Goal: Information Seeking & Learning: Learn about a topic

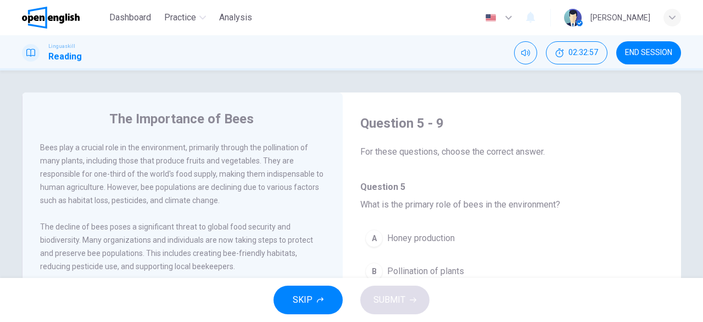
scroll to position [137, 0]
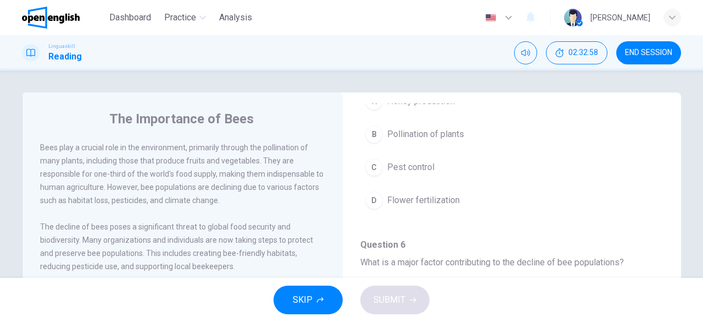
click at [628, 52] on span "END SESSION" at bounding box center [648, 52] width 47 height 9
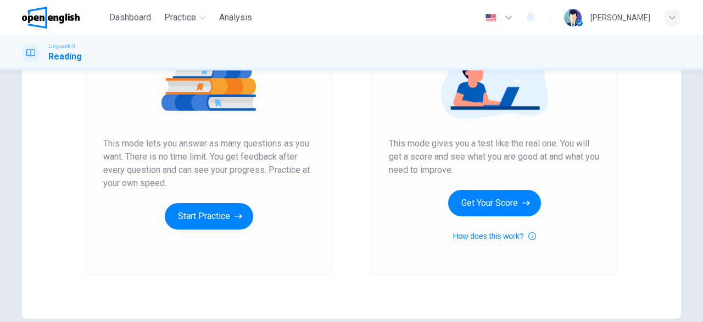
scroll to position [198, 0]
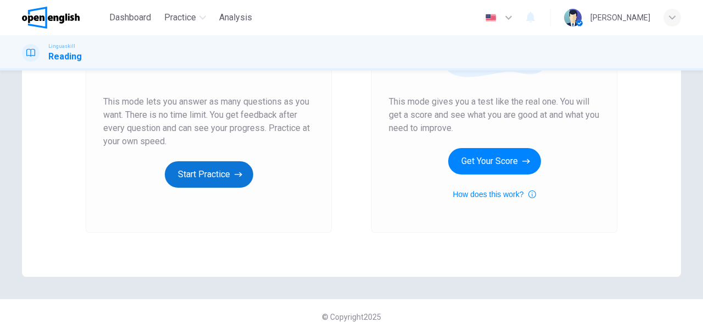
click at [214, 181] on button "Start Practice" at bounding box center [209, 174] width 88 height 26
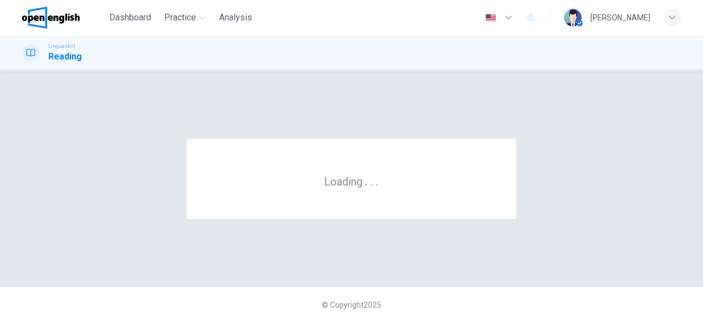
scroll to position [0, 0]
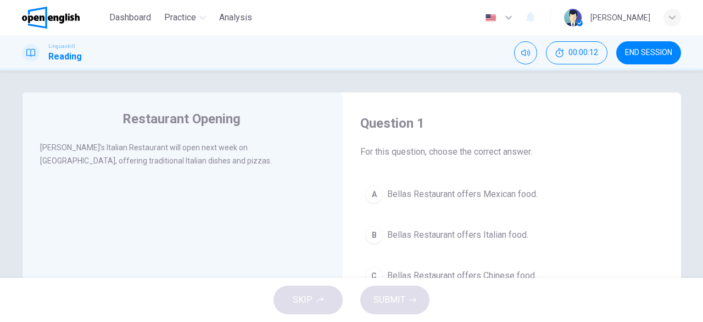
click at [418, 238] on span "Bellas Restaurant offers Italian food." at bounding box center [457, 234] width 141 height 13
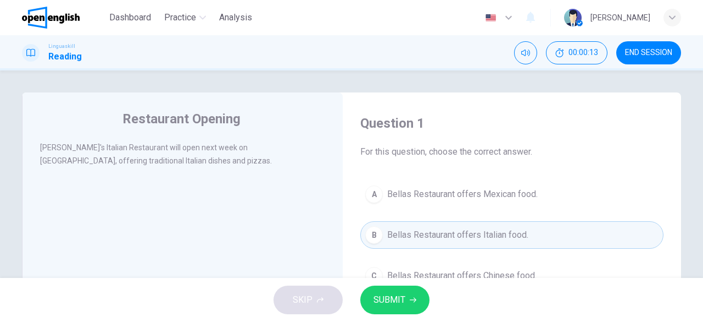
click at [408, 308] on button "SUBMIT" at bounding box center [395, 299] width 69 height 29
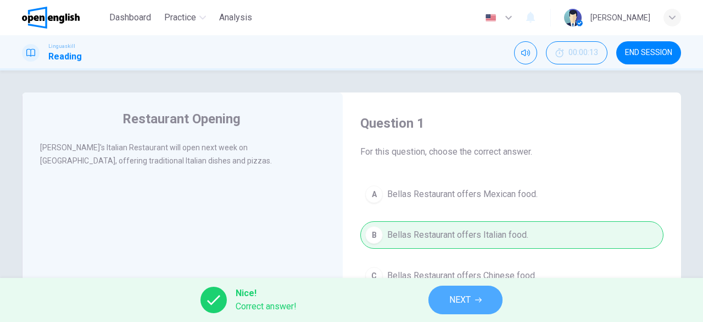
click at [462, 297] on span "NEXT" at bounding box center [460, 299] width 21 height 15
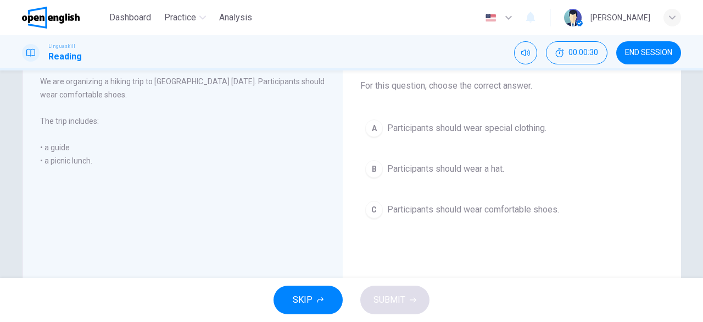
scroll to position [74, 0]
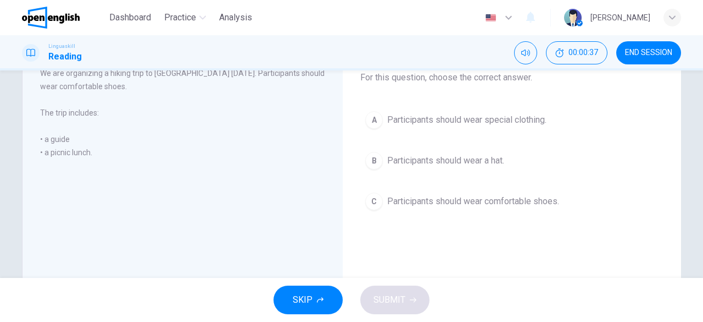
click at [414, 207] on button "C Participants should wear comfortable shoes." at bounding box center [512, 200] width 303 height 27
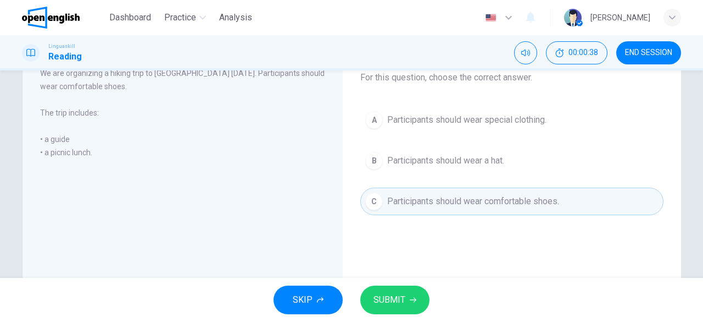
click at [398, 293] on span "SUBMIT" at bounding box center [390, 299] width 32 height 15
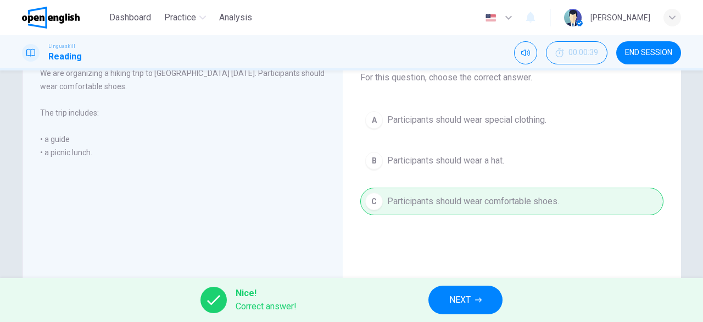
click at [480, 300] on icon "button" at bounding box center [478, 299] width 7 height 5
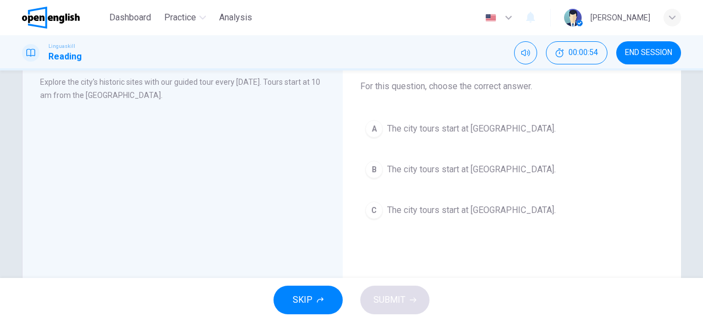
scroll to position [71, 0]
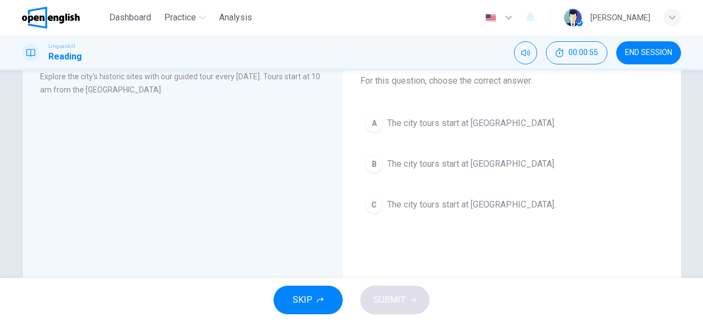
click at [463, 118] on span "The city tours start at City Museum." at bounding box center [471, 123] width 169 height 13
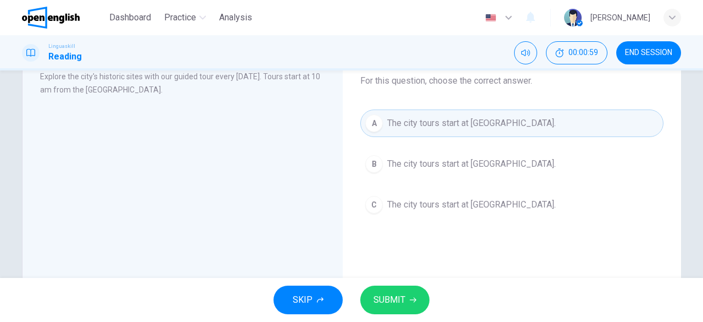
click at [396, 294] on span "SUBMIT" at bounding box center [390, 299] width 32 height 15
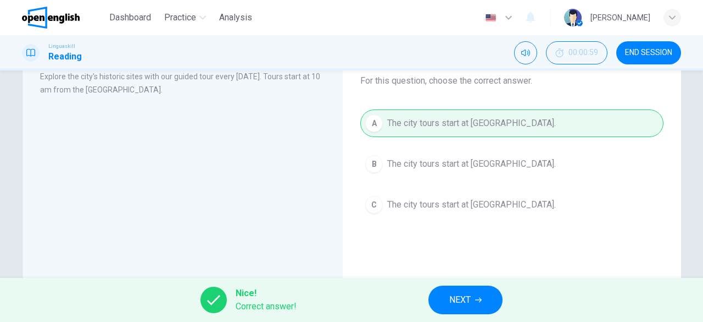
click at [461, 298] on span "NEXT" at bounding box center [460, 299] width 21 height 15
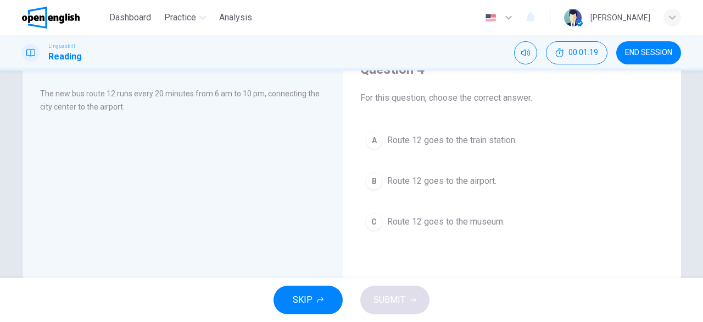
scroll to position [56, 0]
click at [485, 175] on span "Route 12 goes to the airport." at bounding box center [441, 178] width 109 height 13
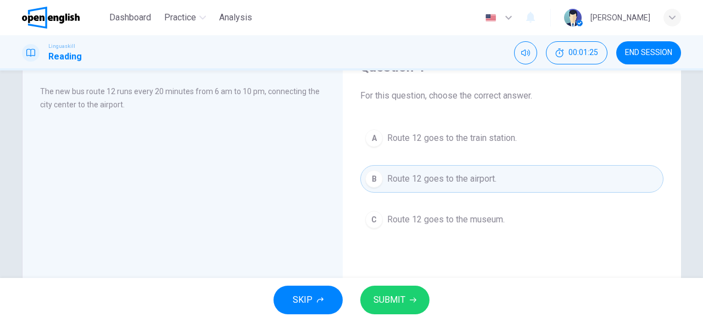
click at [396, 303] on span "SUBMIT" at bounding box center [390, 299] width 32 height 15
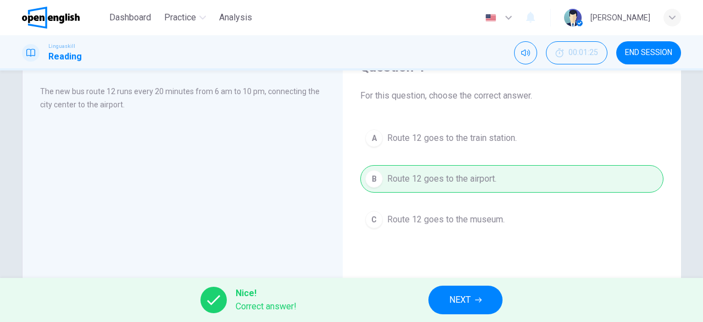
click at [457, 303] on span "NEXT" at bounding box center [460, 299] width 21 height 15
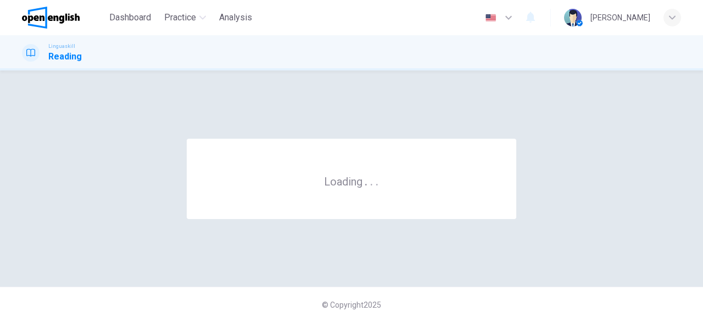
scroll to position [0, 0]
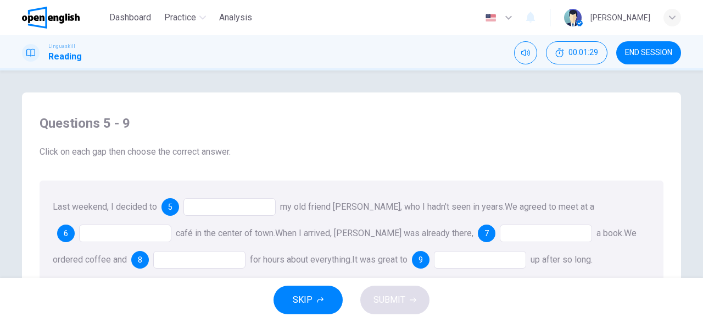
click at [252, 202] on div at bounding box center [230, 207] width 92 height 18
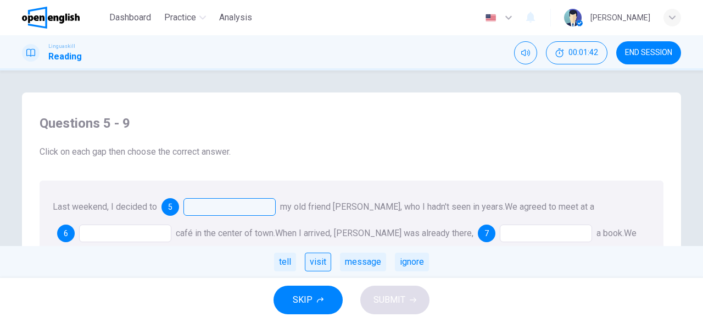
click at [322, 264] on div "visit" at bounding box center [318, 261] width 26 height 19
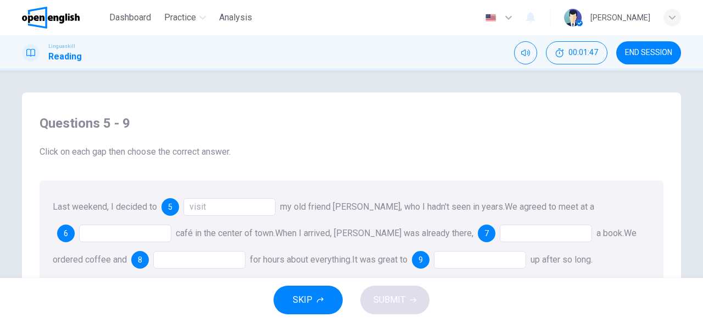
click at [107, 243] on div "Last weekend, I decided to 5 visit my old friend Anna, who I hadn't seen in yea…" at bounding box center [352, 233] width 624 height 106
click at [110, 238] on div at bounding box center [125, 233] width 92 height 18
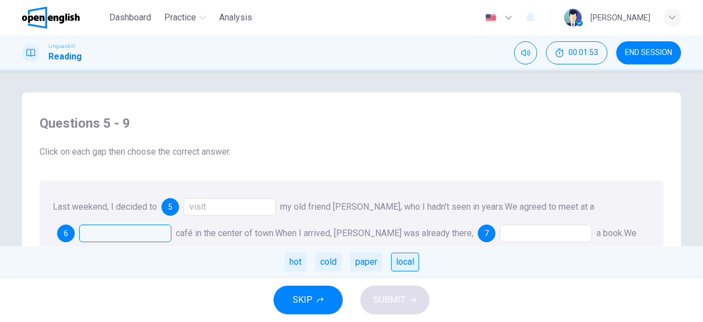
click at [406, 261] on div "local" at bounding box center [405, 261] width 28 height 19
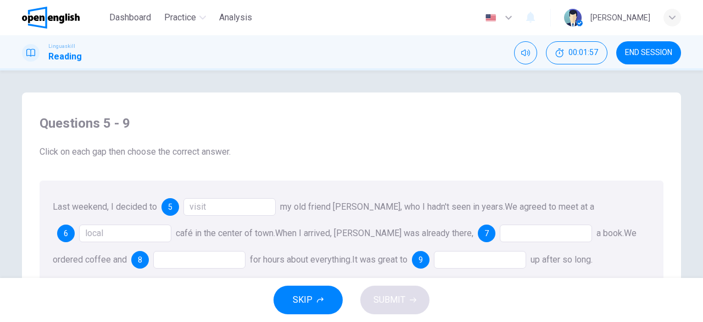
click at [500, 230] on div at bounding box center [546, 233] width 92 height 18
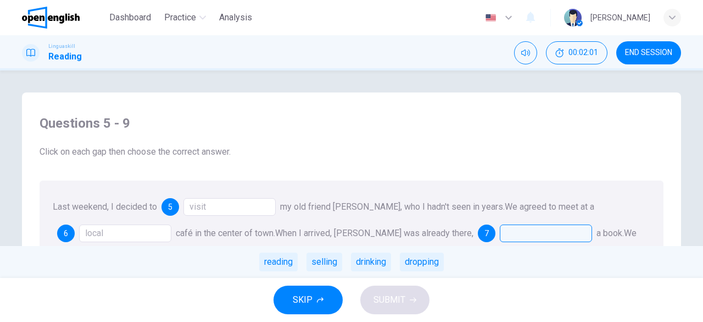
click at [309, 249] on div "reading selling drinking dropping" at bounding box center [351, 262] width 703 height 32
click at [293, 256] on div "reading" at bounding box center [278, 261] width 38 height 19
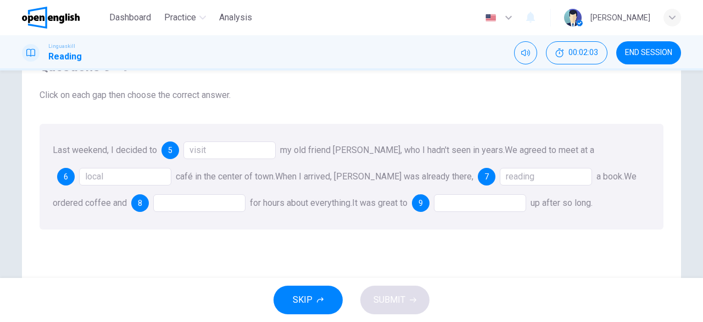
scroll to position [58, 0]
click at [164, 203] on div at bounding box center [199, 201] width 92 height 18
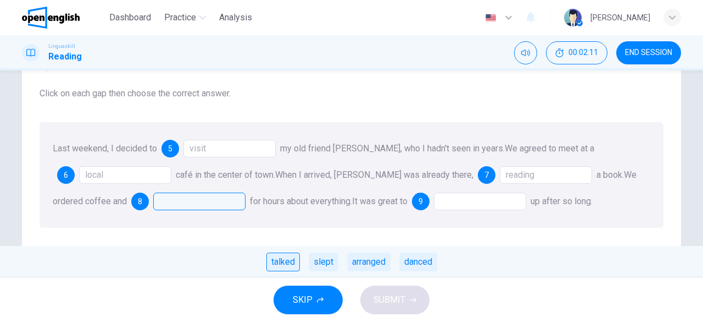
click at [285, 262] on div "talked" at bounding box center [284, 261] width 34 height 19
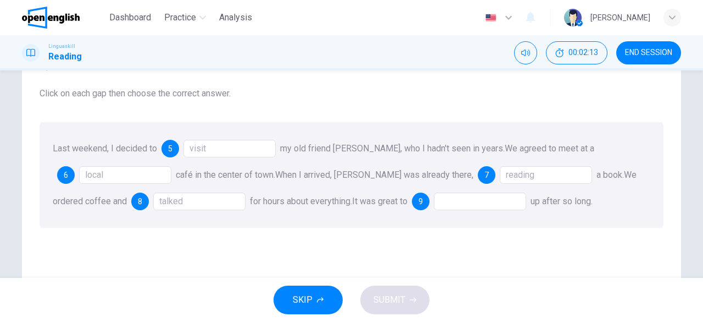
click at [456, 197] on div at bounding box center [480, 201] width 92 height 18
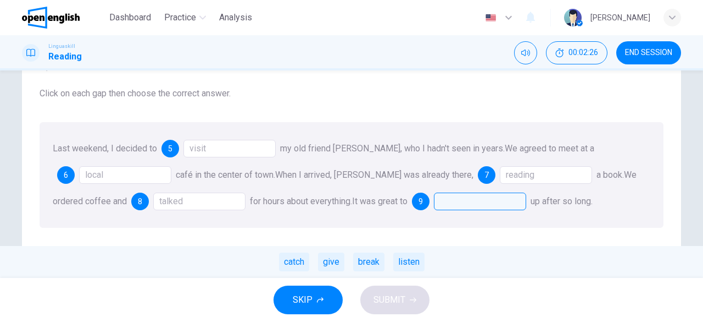
click at [296, 275] on div "catch give break listen" at bounding box center [351, 262] width 703 height 32
click at [293, 261] on div "catch" at bounding box center [294, 261] width 30 height 19
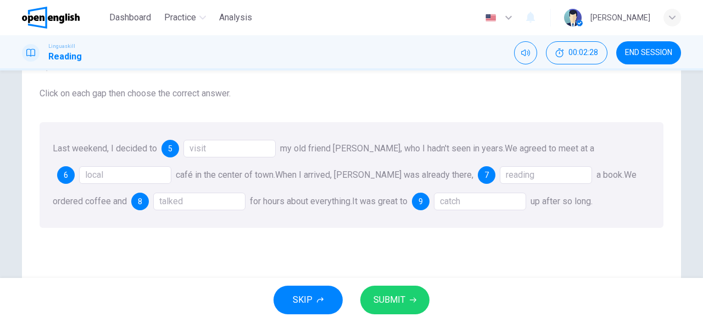
click at [389, 298] on span "SUBMIT" at bounding box center [390, 299] width 32 height 15
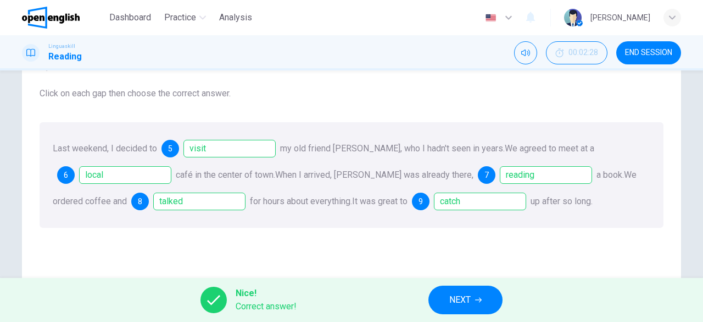
click at [470, 301] on span "NEXT" at bounding box center [460, 299] width 21 height 15
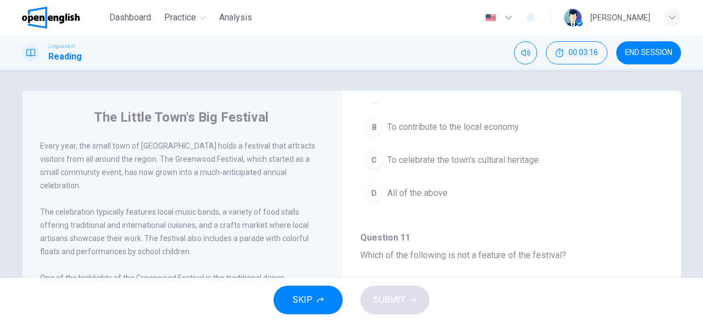
scroll to position [0, 0]
click at [485, 129] on span "To contribute to the local economy" at bounding box center [453, 128] width 132 height 13
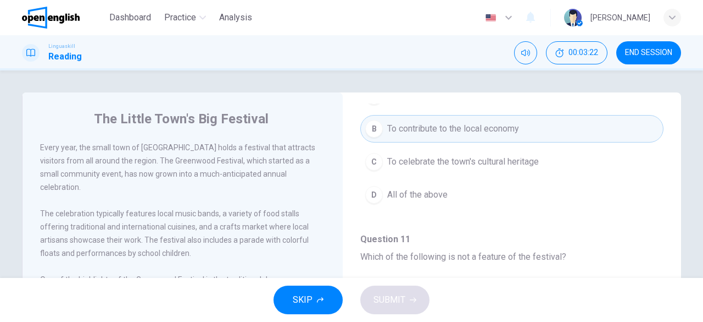
drag, startPoint x: 671, startPoint y: 170, endPoint x: 669, endPoint y: 149, distance: 21.5
click at [669, 149] on div "The Little Town's Big Festival Every year, the small town of Greenwood holds a …" at bounding box center [352, 283] width 660 height 382
drag, startPoint x: 670, startPoint y: 160, endPoint x: 674, endPoint y: 204, distance: 43.6
click at [674, 204] on div "The Little Town's Big Festival Every year, the small town of Greenwood holds a …" at bounding box center [352, 283] width 660 height 382
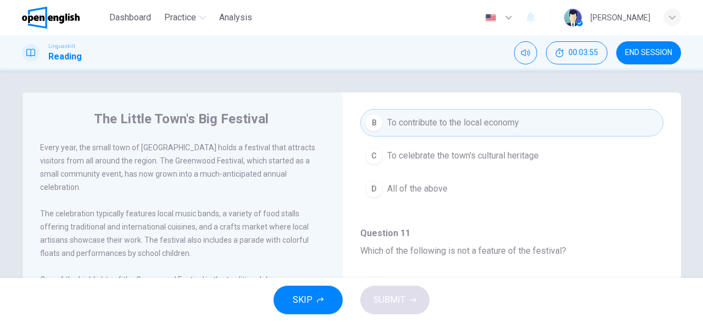
scroll to position [147, 0]
click at [514, 160] on span "To celebrate the town's cultural heritage" at bounding box center [463, 156] width 152 height 13
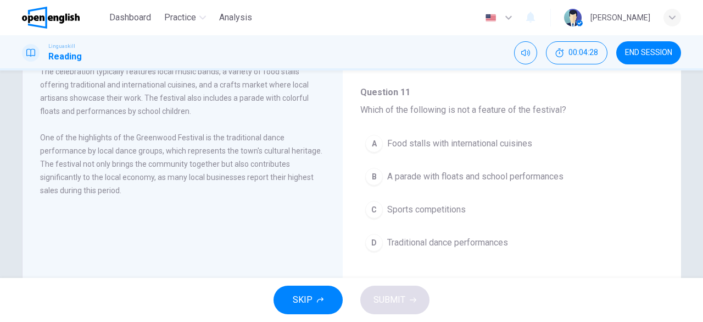
scroll to position [143, 0]
click at [441, 209] on span "Sports competitions" at bounding box center [426, 208] width 79 height 13
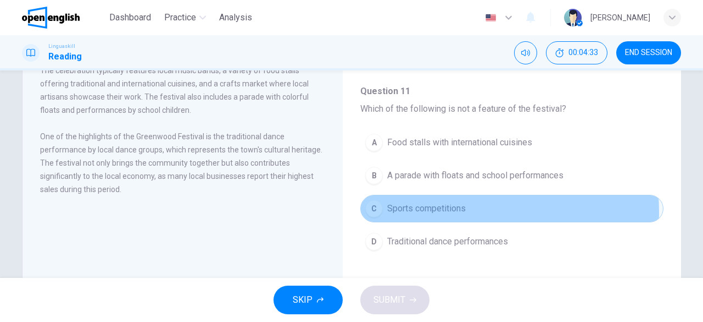
click at [441, 209] on span "Sports competitions" at bounding box center [426, 208] width 79 height 13
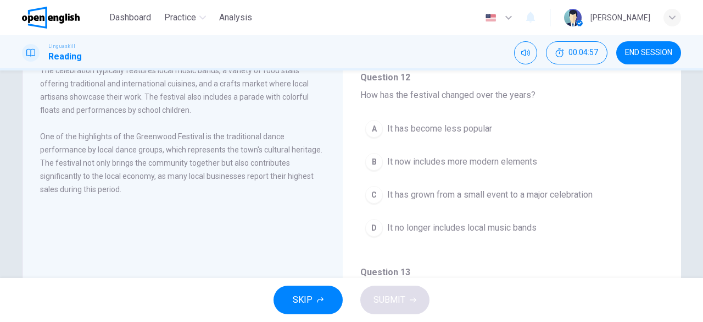
scroll to position [359, 0]
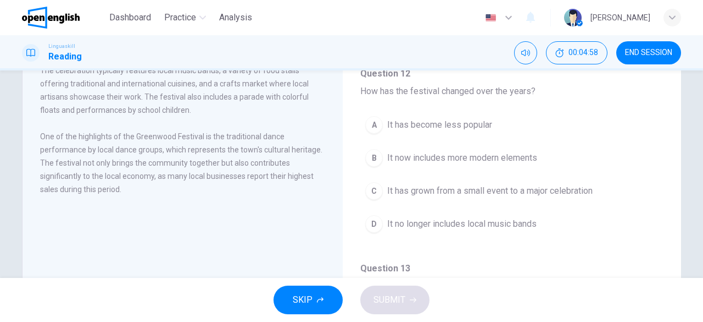
click at [442, 135] on div "A It has become less popular B It now includes more modern elements C It has gr…" at bounding box center [512, 179] width 303 height 137
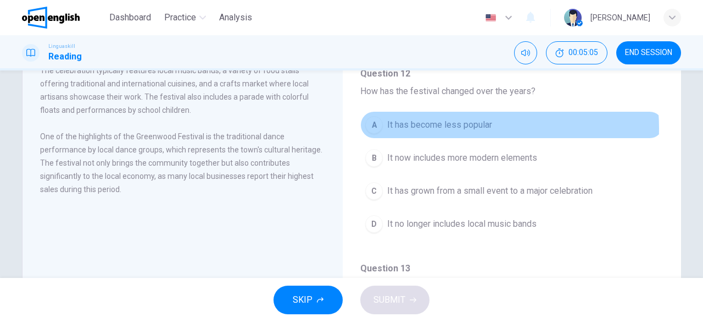
click at [456, 125] on span "It has become less popular" at bounding box center [439, 124] width 105 height 13
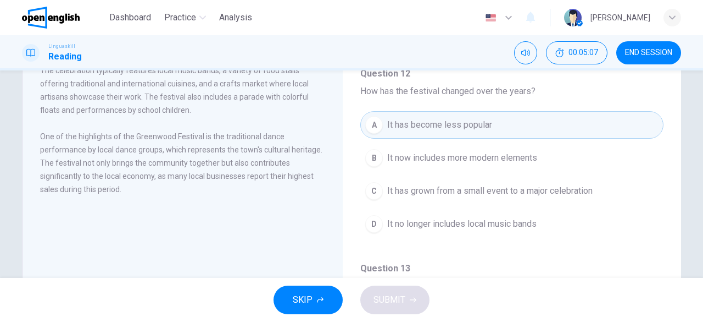
click at [429, 152] on span "It now includes more modern elements" at bounding box center [462, 157] width 150 height 13
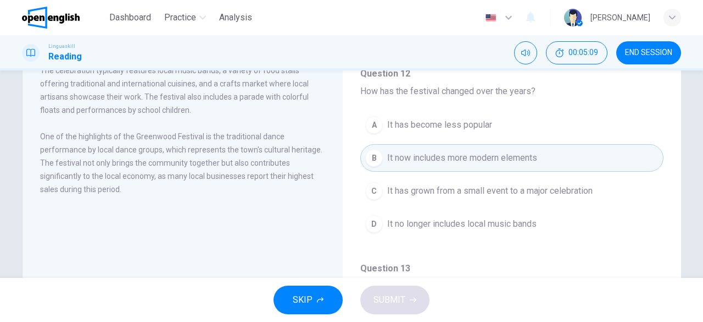
click at [435, 192] on span "It has grown from a small event to a major celebration" at bounding box center [490, 190] width 206 height 13
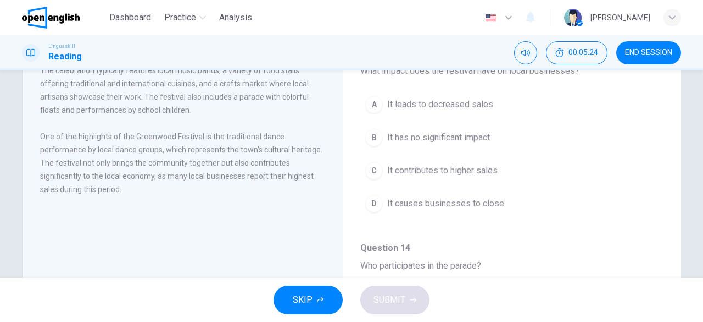
scroll to position [579, 0]
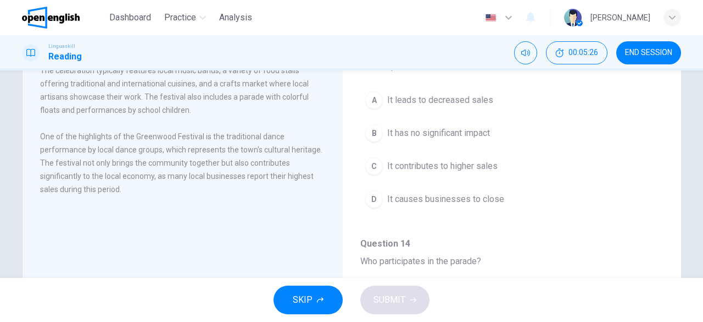
click at [419, 171] on button "C It contributes to higher sales" at bounding box center [512, 165] width 303 height 27
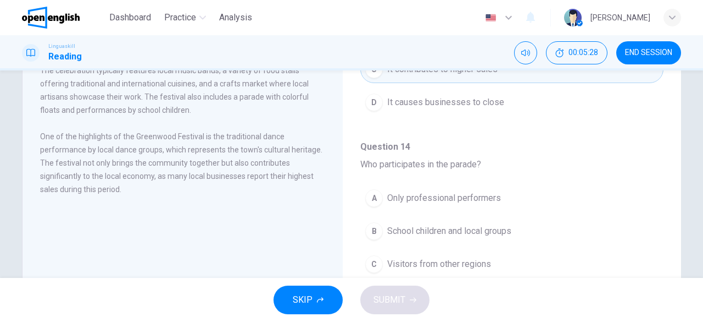
scroll to position [680, 0]
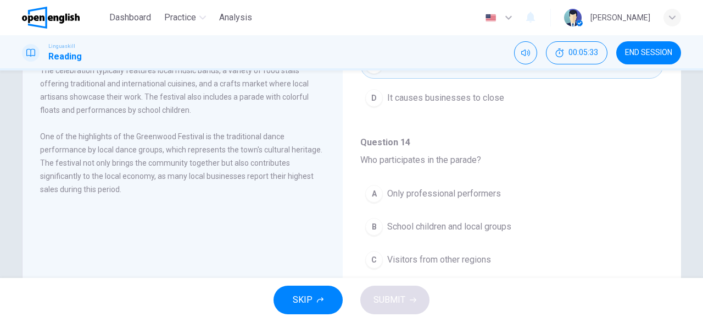
click at [450, 220] on span "School children and local groups" at bounding box center [449, 226] width 124 height 13
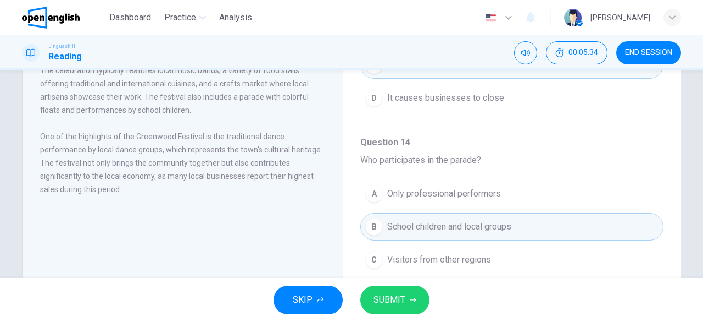
click at [405, 292] on button "SUBMIT" at bounding box center [395, 299] width 69 height 29
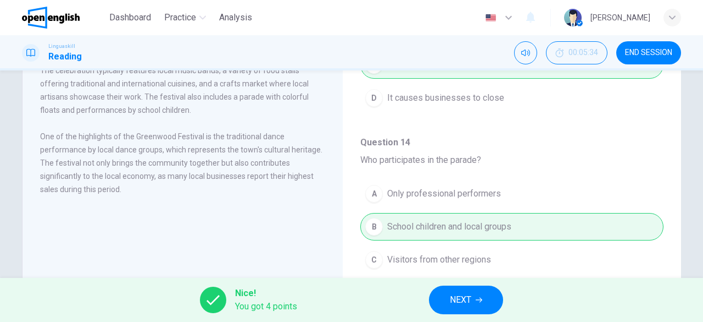
click at [479, 302] on icon "button" at bounding box center [479, 299] width 7 height 7
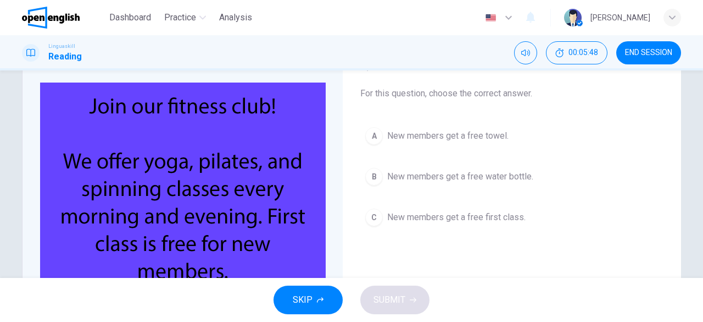
scroll to position [81, 0]
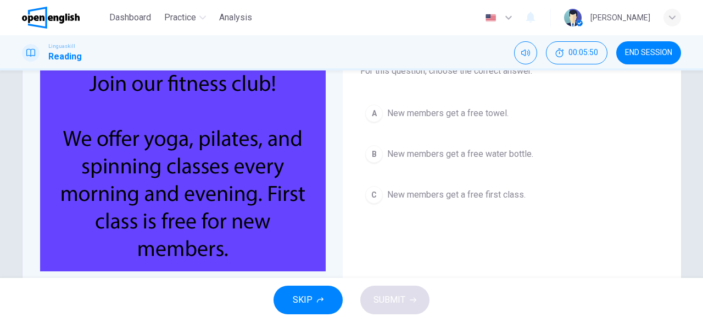
click at [455, 191] on span "New members get a free first class." at bounding box center [456, 194] width 138 height 13
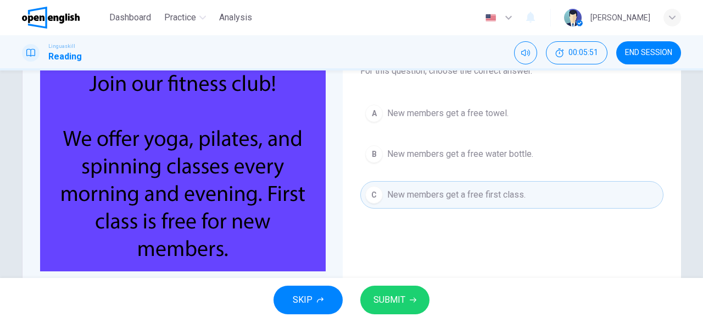
click at [407, 296] on button "SUBMIT" at bounding box center [395, 299] width 69 height 29
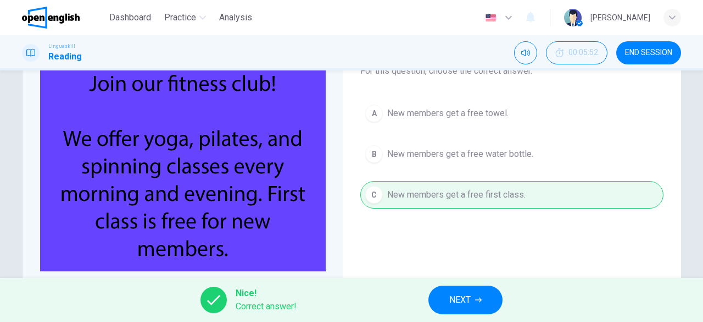
click at [646, 55] on span "END SESSION" at bounding box center [648, 52] width 47 height 9
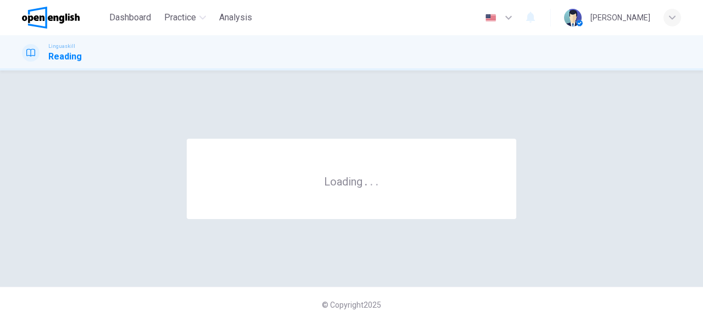
scroll to position [0, 0]
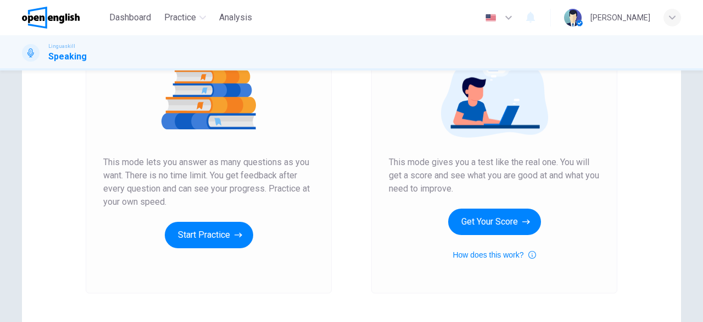
scroll to position [149, 0]
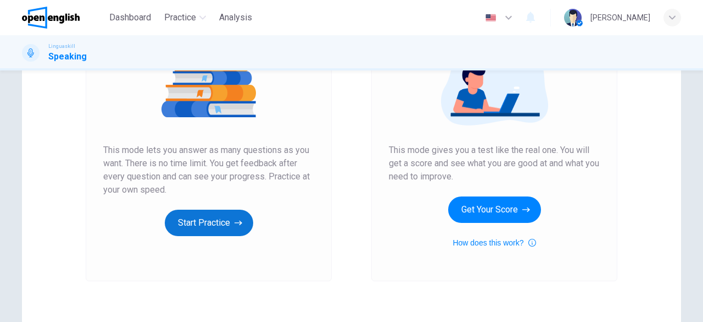
click at [193, 224] on button "Start Practice" at bounding box center [209, 222] width 88 height 26
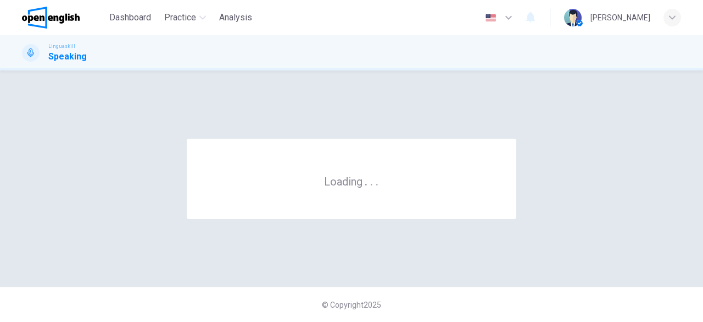
scroll to position [0, 0]
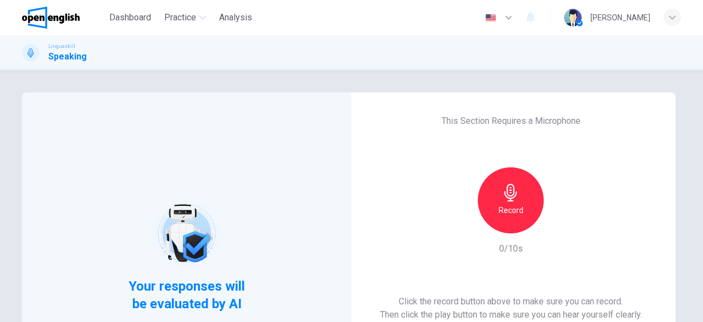
click at [508, 212] on h6 "Record" at bounding box center [511, 209] width 25 height 13
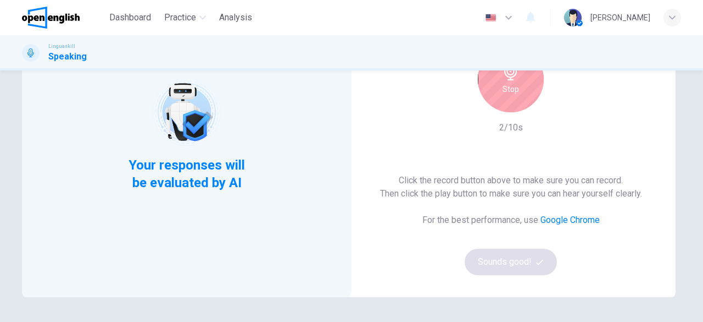
scroll to position [138, 0]
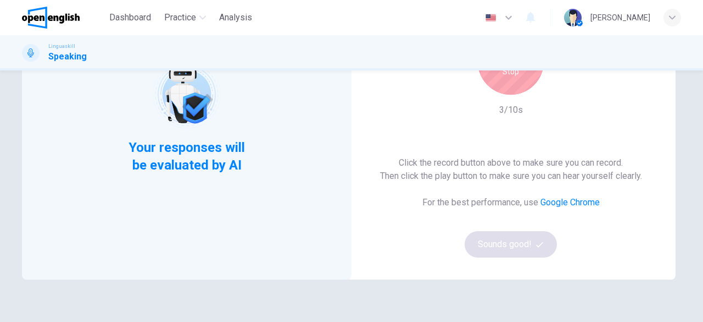
click at [512, 76] on h6 "Stop" at bounding box center [511, 71] width 16 height 13
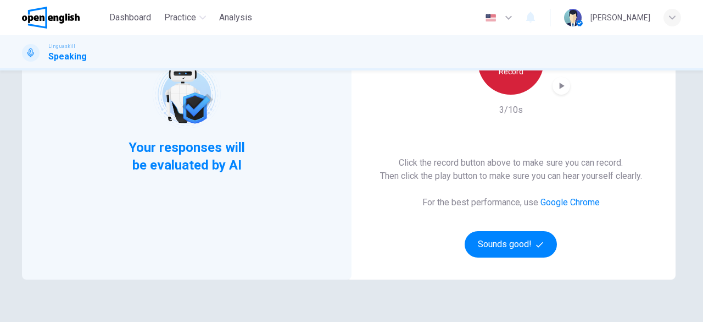
click at [512, 76] on h6 "Record" at bounding box center [511, 71] width 25 height 13
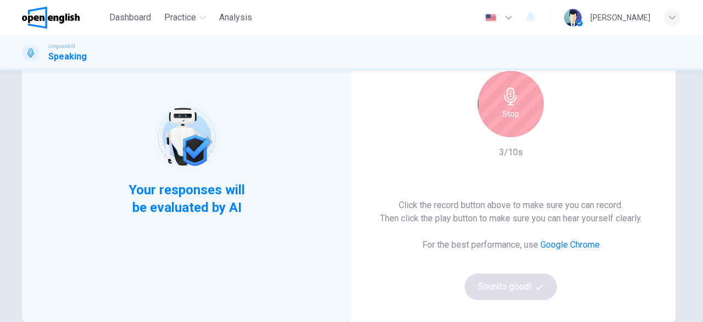
scroll to position [67, 0]
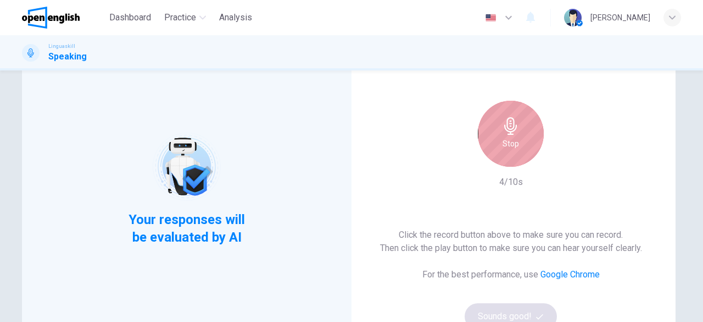
click at [518, 143] on div "Stop" at bounding box center [511, 134] width 66 height 66
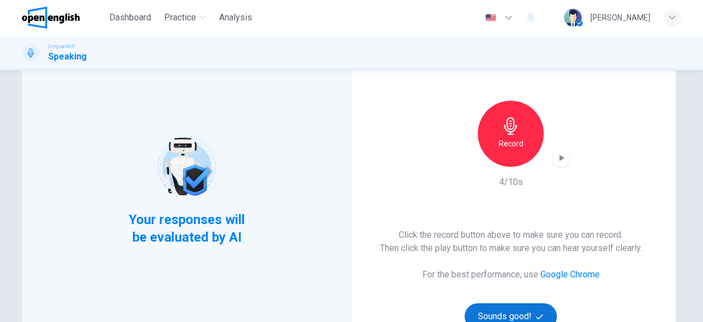
click at [502, 315] on button "Sounds good!" at bounding box center [511, 316] width 92 height 26
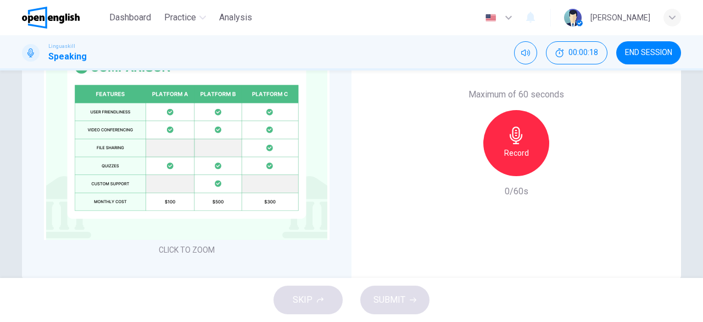
scroll to position [312, 0]
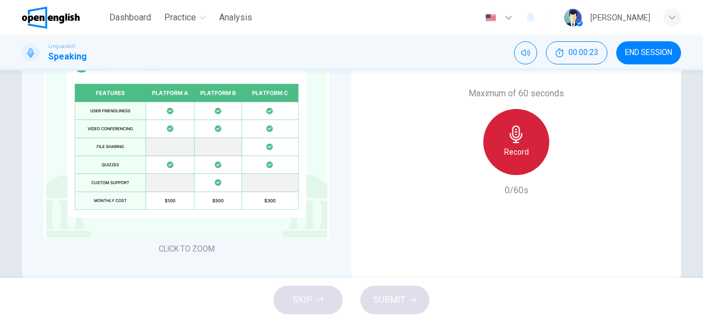
click at [516, 150] on h6 "Record" at bounding box center [517, 151] width 25 height 13
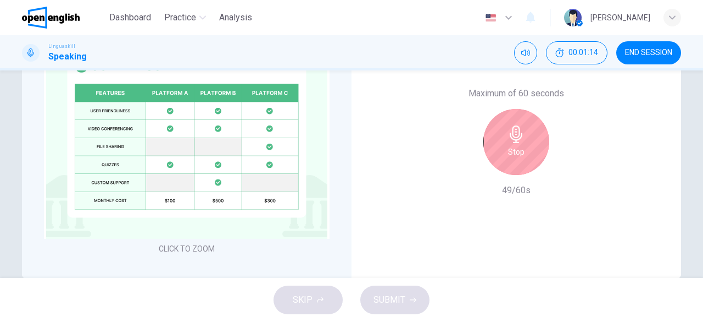
click at [524, 153] on div "Stop" at bounding box center [517, 142] width 66 height 66
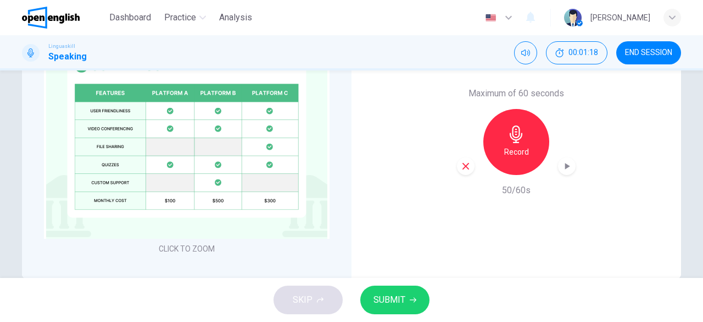
click at [392, 300] on span "SUBMIT" at bounding box center [390, 299] width 32 height 15
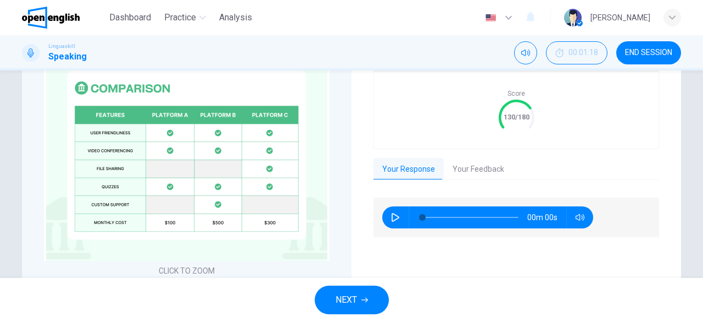
scroll to position [334, 0]
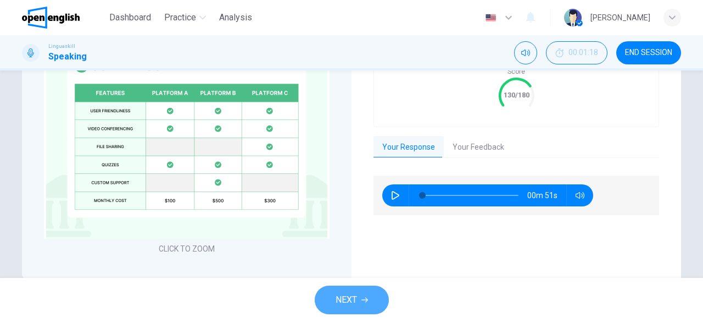
click at [367, 293] on button "NEXT" at bounding box center [352, 299] width 74 height 29
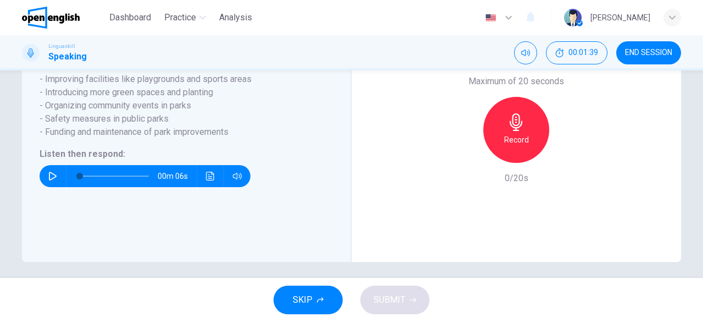
scroll to position [253, 0]
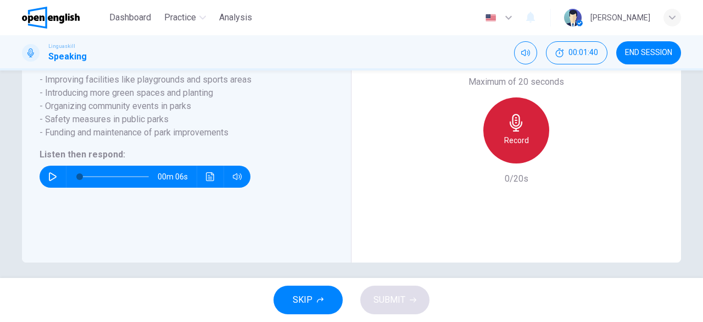
click at [514, 147] on h6 "Record" at bounding box center [517, 140] width 25 height 13
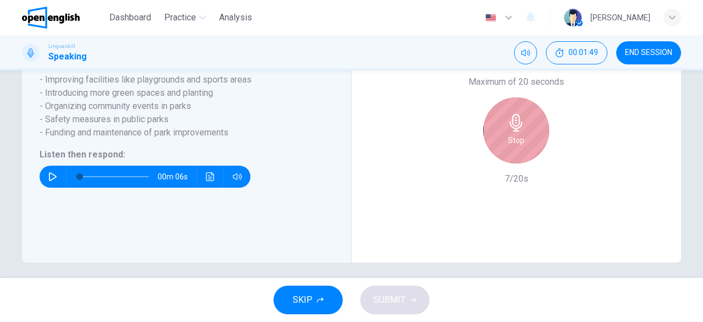
click at [520, 147] on h6 "Stop" at bounding box center [516, 140] width 16 height 13
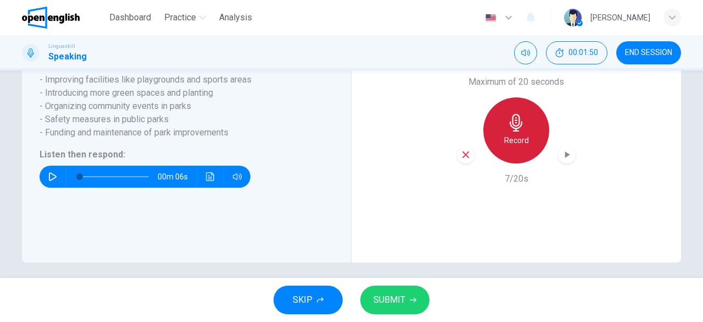
click at [520, 147] on h6 "Record" at bounding box center [517, 140] width 25 height 13
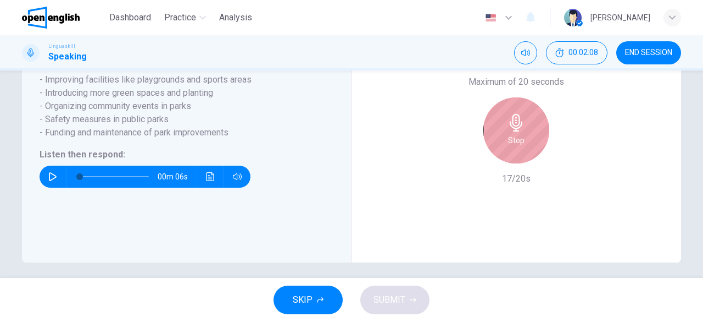
click at [520, 147] on h6 "Stop" at bounding box center [516, 140] width 16 height 13
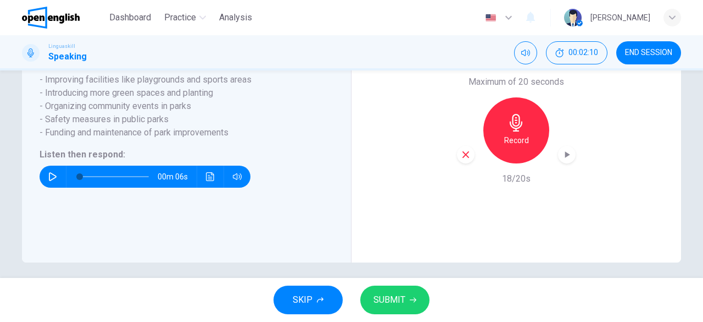
click at [463, 158] on icon "button" at bounding box center [466, 154] width 7 height 7
click at [639, 49] on span "END SESSION" at bounding box center [648, 52] width 47 height 9
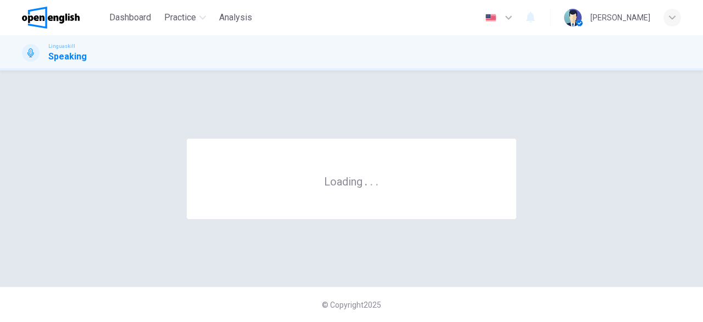
scroll to position [0, 0]
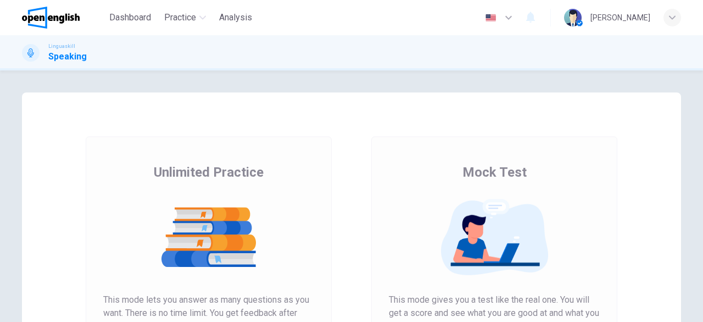
scroll to position [154, 0]
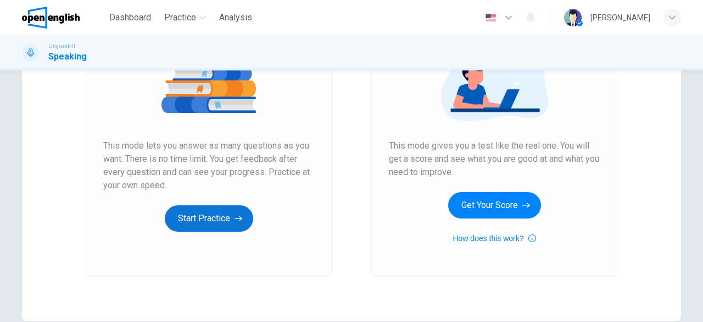
click at [229, 215] on button "Start Practice" at bounding box center [209, 218] width 88 height 26
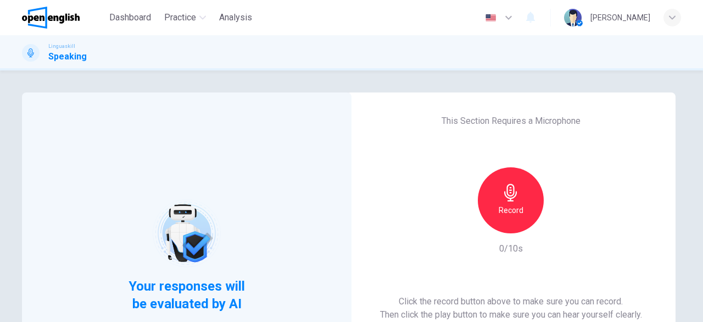
click at [513, 215] on h6 "Record" at bounding box center [511, 209] width 25 height 13
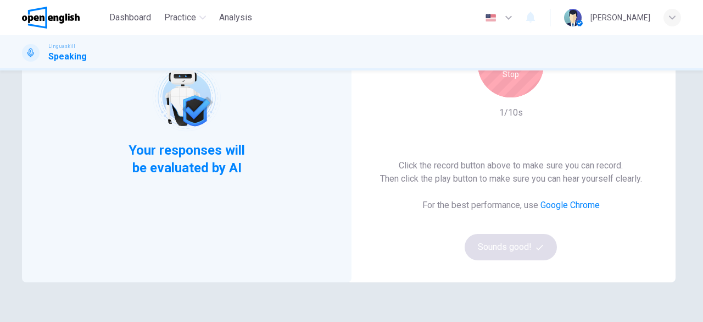
scroll to position [148, 0]
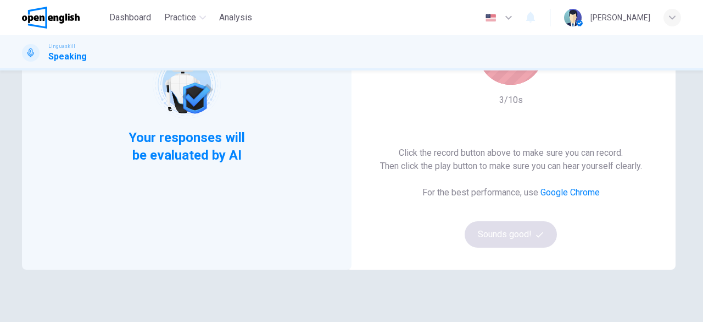
click at [506, 72] on div "Stop" at bounding box center [511, 52] width 66 height 66
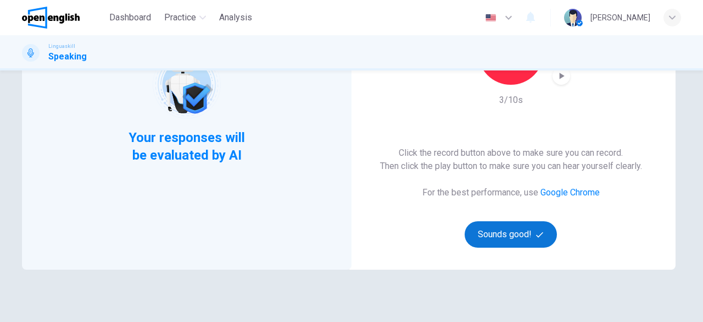
click at [497, 235] on button "Sounds good!" at bounding box center [511, 234] width 92 height 26
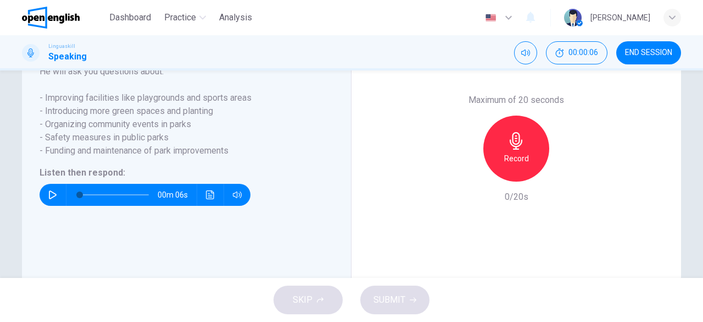
scroll to position [239, 0]
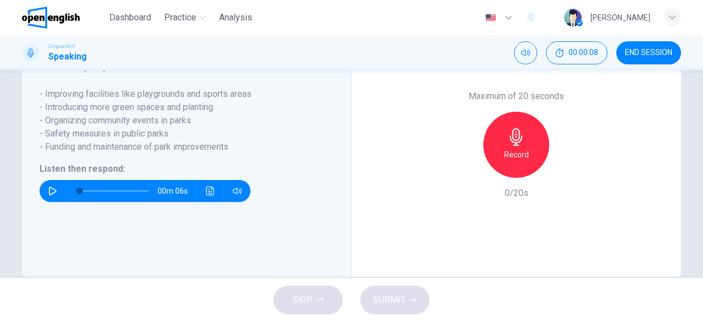
click at [522, 146] on icon "button" at bounding box center [517, 137] width 18 height 18
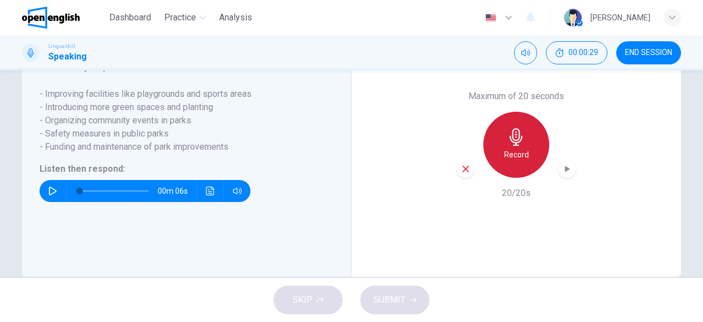
click at [522, 146] on icon "button" at bounding box center [517, 137] width 18 height 18
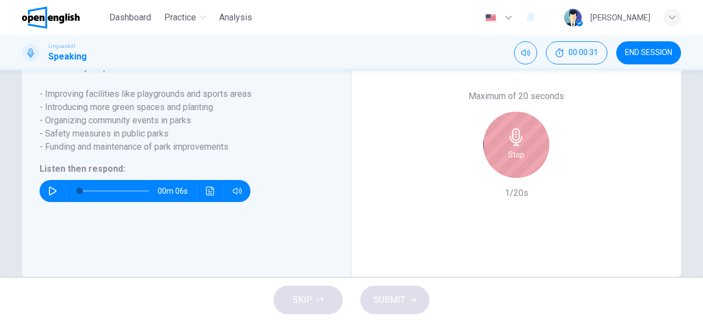
click at [518, 146] on icon "button" at bounding box center [516, 137] width 13 height 18
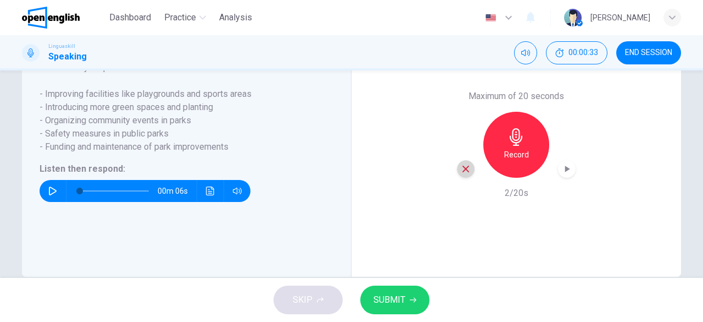
click at [463, 172] on icon "button" at bounding box center [466, 168] width 7 height 7
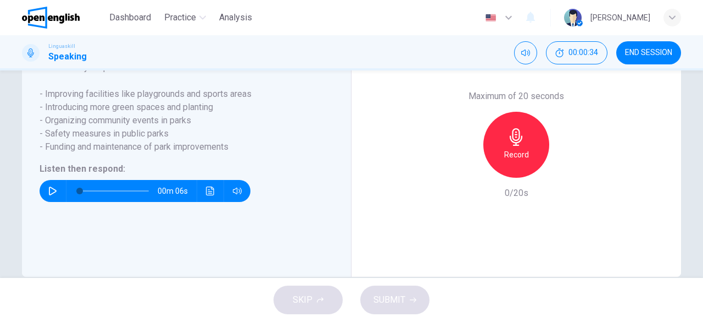
click at [523, 178] on div "Record" at bounding box center [517, 145] width 66 height 66
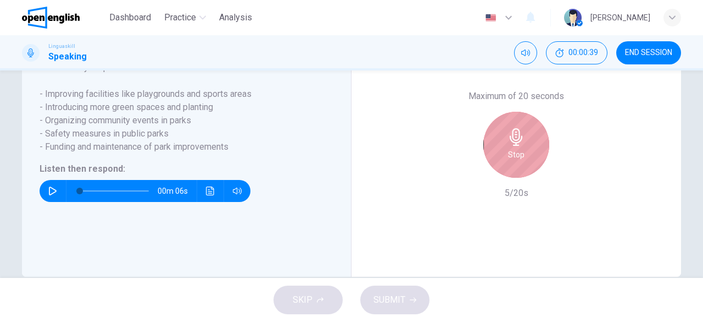
click at [523, 178] on div "Stop" at bounding box center [517, 145] width 66 height 66
